Goal: Transaction & Acquisition: Download file/media

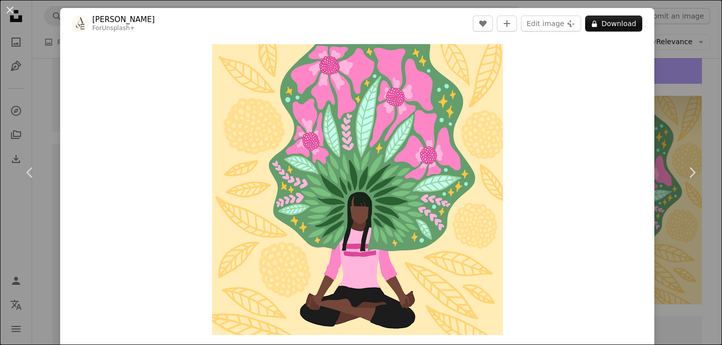
scroll to position [1, 0]
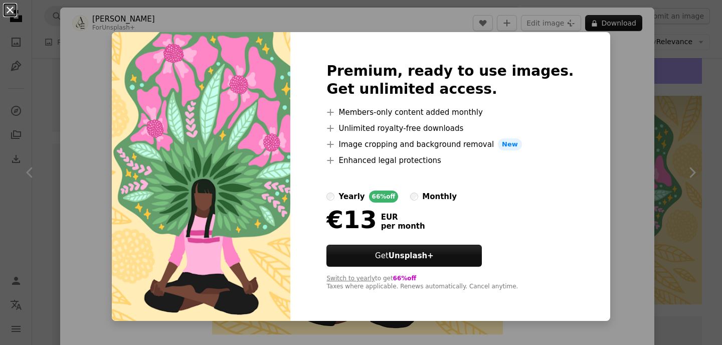
click at [9, 14] on button "An X shape" at bounding box center [10, 10] width 12 height 12
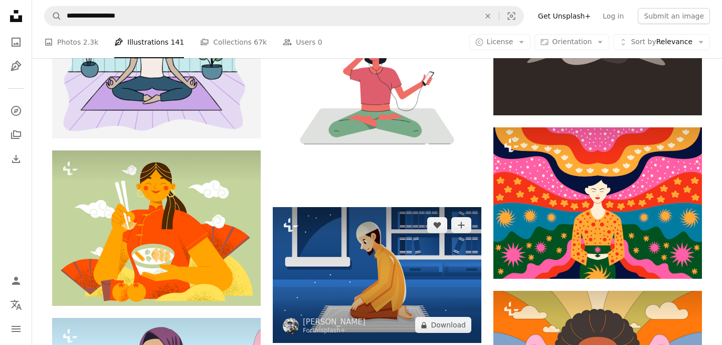
scroll to position [10989, 0]
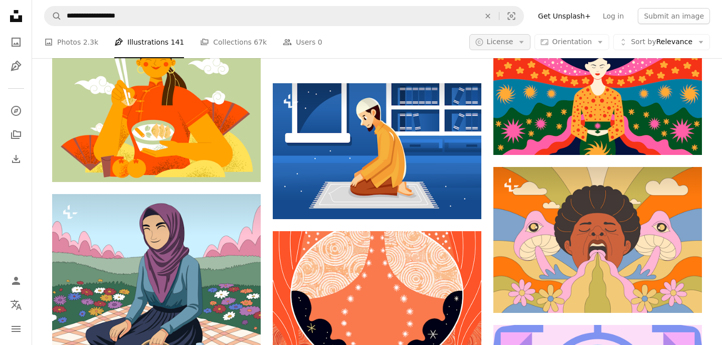
click at [524, 42] on icon "Arrow down" at bounding box center [521, 42] width 9 height 9
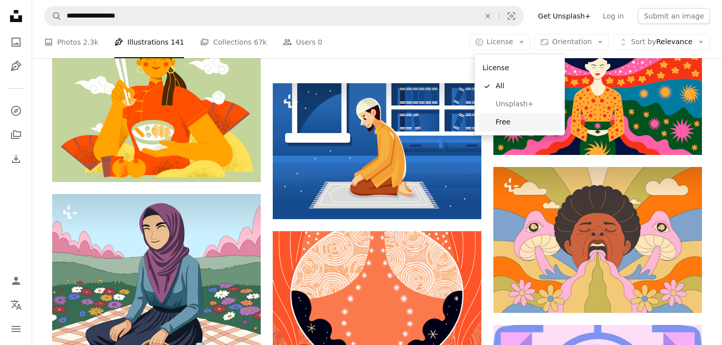
click at [505, 123] on span "Free" at bounding box center [526, 122] width 61 height 10
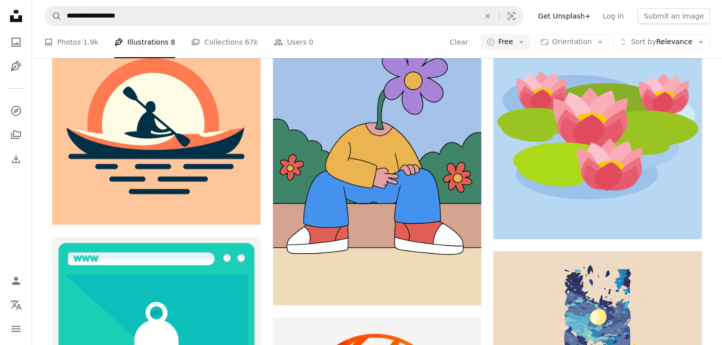
scroll to position [5139, 0]
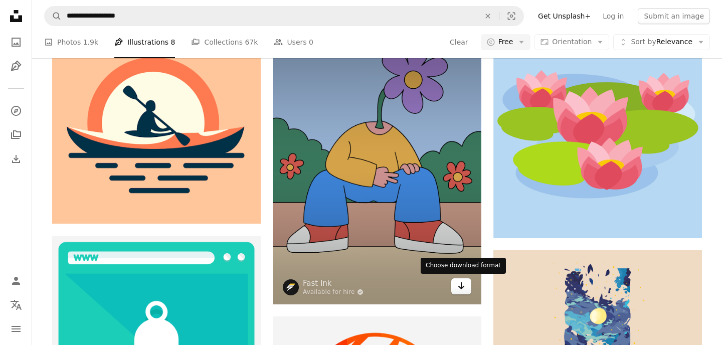
click at [463, 290] on icon "Arrow pointing down" at bounding box center [461, 286] width 8 height 12
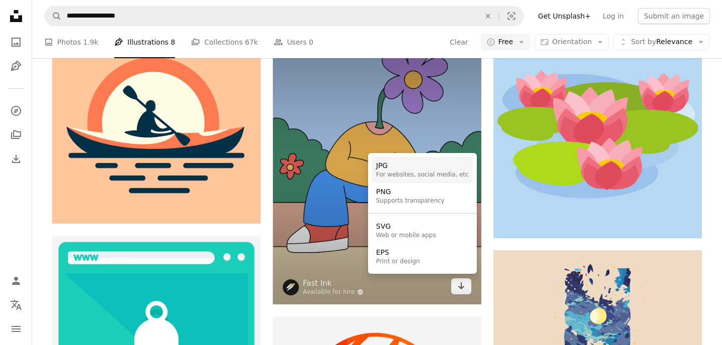
click at [415, 174] on div "For websites, social media, etc" at bounding box center [422, 175] width 93 height 8
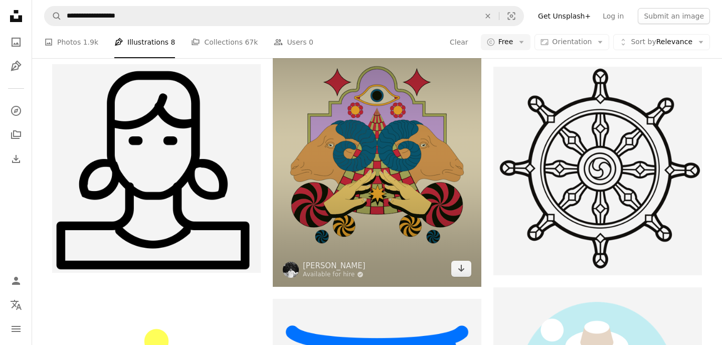
scroll to position [6324, 0]
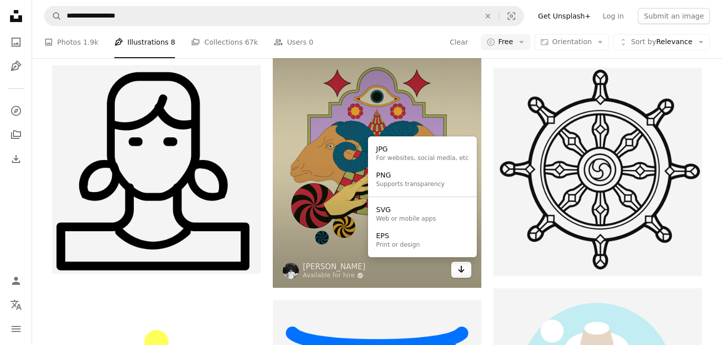
click at [461, 266] on icon "Choose download format" at bounding box center [461, 269] width 7 height 7
click at [415, 152] on div "JPG" at bounding box center [422, 149] width 93 height 10
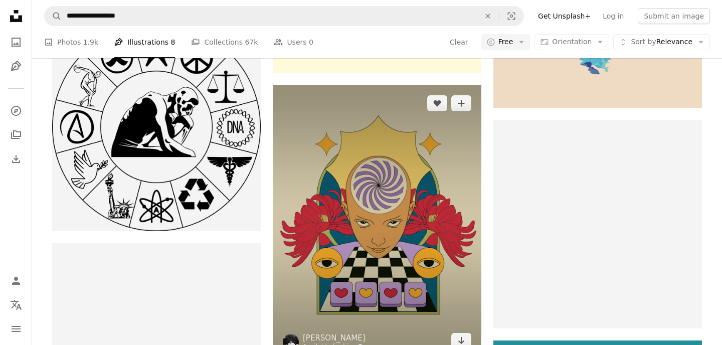
scroll to position [7235, 0]
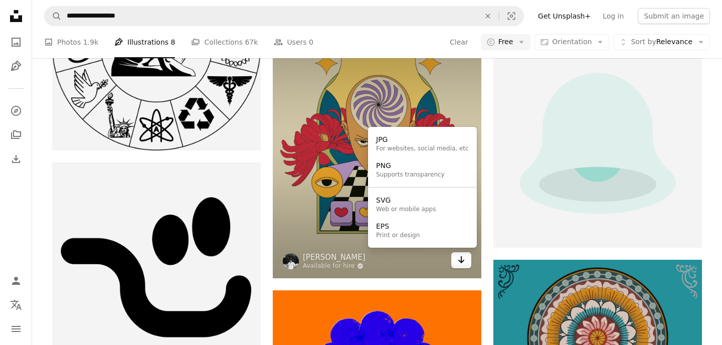
click at [459, 255] on icon "Arrow pointing down" at bounding box center [461, 260] width 8 height 12
click at [406, 145] on div "For websites, social media, etc" at bounding box center [422, 149] width 93 height 8
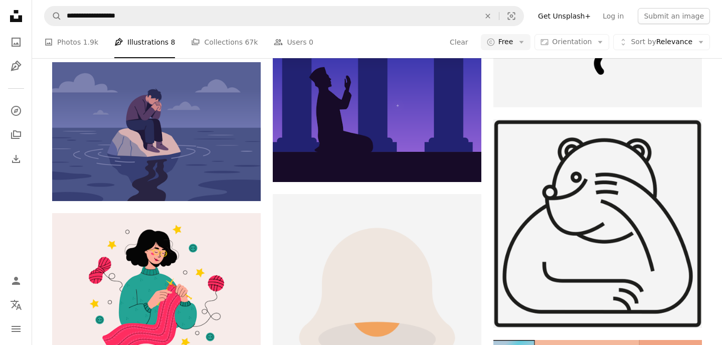
scroll to position [12064, 0]
